Goal: Task Accomplishment & Management: Complete application form

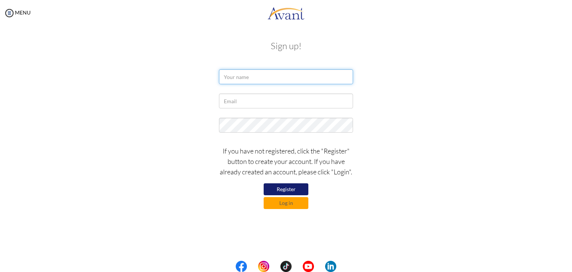
click at [244, 79] on input "text" at bounding box center [286, 76] width 134 height 15
type input "E"
click at [291, 189] on button "Register" at bounding box center [285, 189] width 45 height 12
click at [260, 82] on input "text" at bounding box center [286, 76] width 134 height 15
type input "EVANS ASAMOAH"
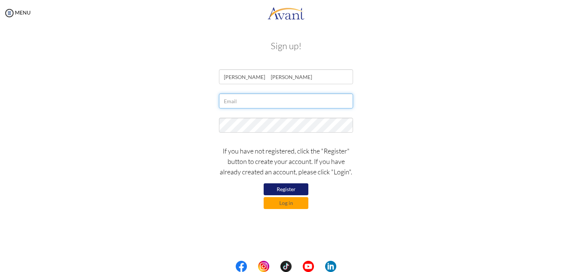
click at [249, 100] on input "text" at bounding box center [286, 100] width 134 height 15
type input "[EMAIL_ADDRESS][DOMAIN_NAME]"
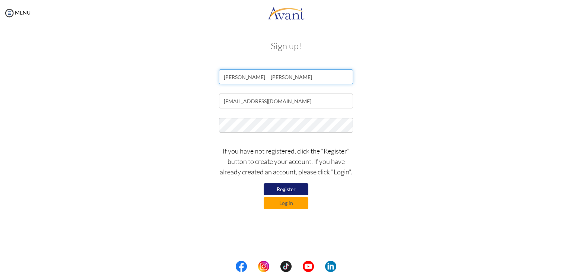
click at [290, 74] on input "EVANS ASAMOAH" at bounding box center [286, 76] width 134 height 15
type input "EVANS ASAMOAH"
click at [293, 189] on button "Register" at bounding box center [285, 189] width 45 height 12
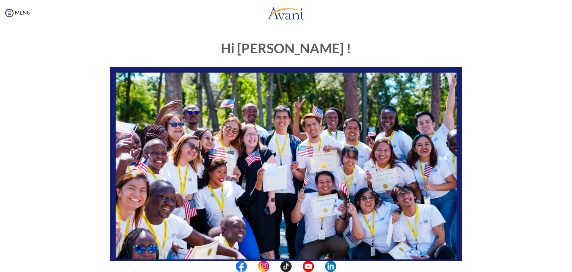
click at [542, 241] on div "Hi [PERSON_NAME] ! START HERE: Avant Video Library My Process My Resources Abou…" at bounding box center [285, 232] width 557 height 399
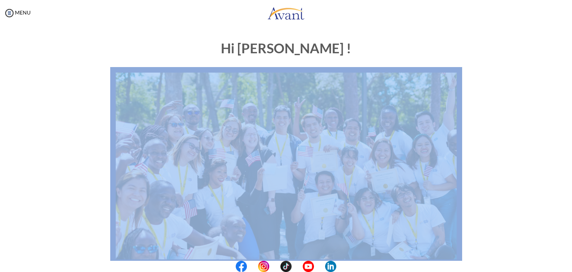
click at [542, 241] on div "Hi [PERSON_NAME] ! START HERE: Avant Video Library My Process My Resources Abou…" at bounding box center [285, 232] width 557 height 399
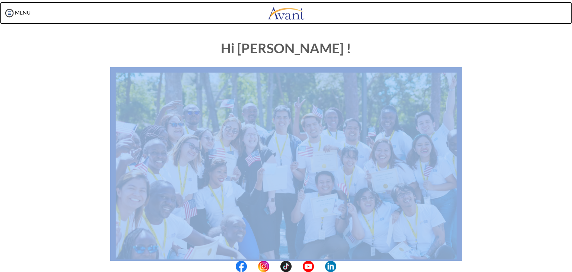
click at [458, 11] on link at bounding box center [286, 13] width 572 height 22
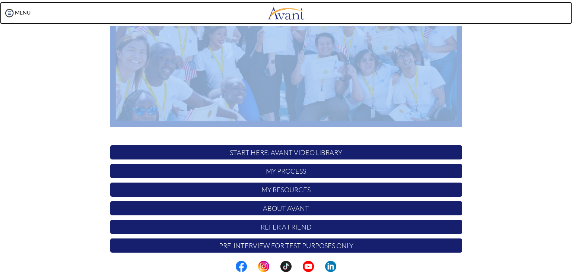
scroll to position [141, 0]
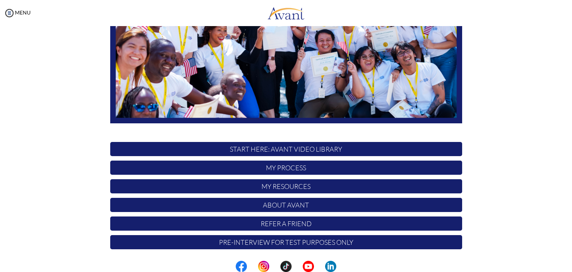
click at [342, 146] on p "START HERE: Avant Video Library" at bounding box center [286, 149] width 352 height 14
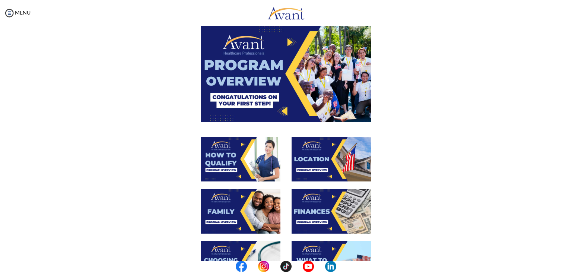
scroll to position [0, 0]
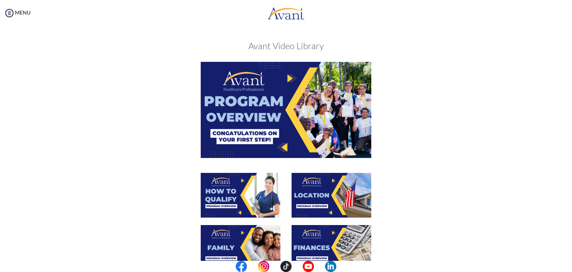
click at [287, 81] on img at bounding box center [286, 110] width 170 height 96
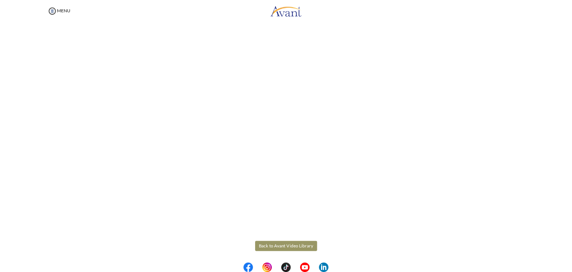
scroll to position [48, 0]
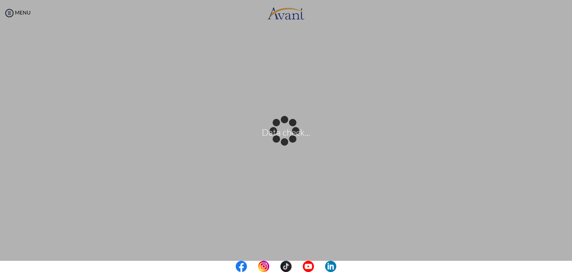
click at [531, 76] on body "Data check... Maintenance break. Please come back in 2 hours. MENU My Status Wh…" at bounding box center [286, 136] width 572 height 272
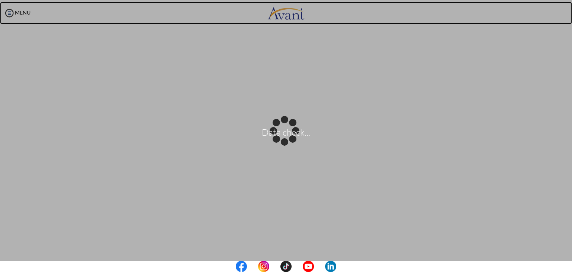
click at [528, 22] on body "Data check... Maintenance break. Please come back in 2 hours. MENU My Status Wh…" at bounding box center [286, 136] width 572 height 272
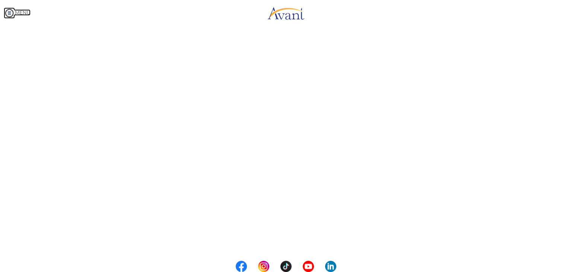
click at [8, 13] on img at bounding box center [9, 12] width 11 height 11
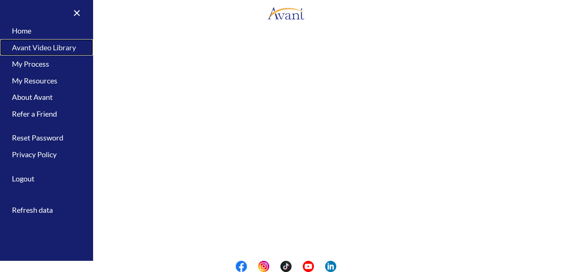
click at [71, 45] on link "Avant Video Library" at bounding box center [46, 47] width 93 height 17
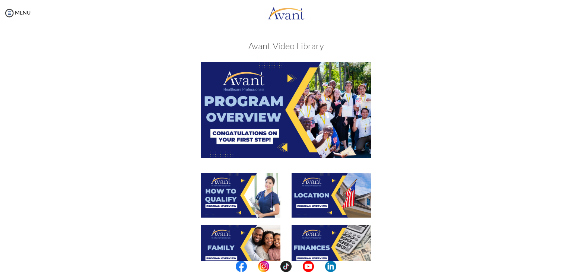
click at [281, 145] on img at bounding box center [286, 110] width 170 height 96
